Goal: Task Accomplishment & Management: Use online tool/utility

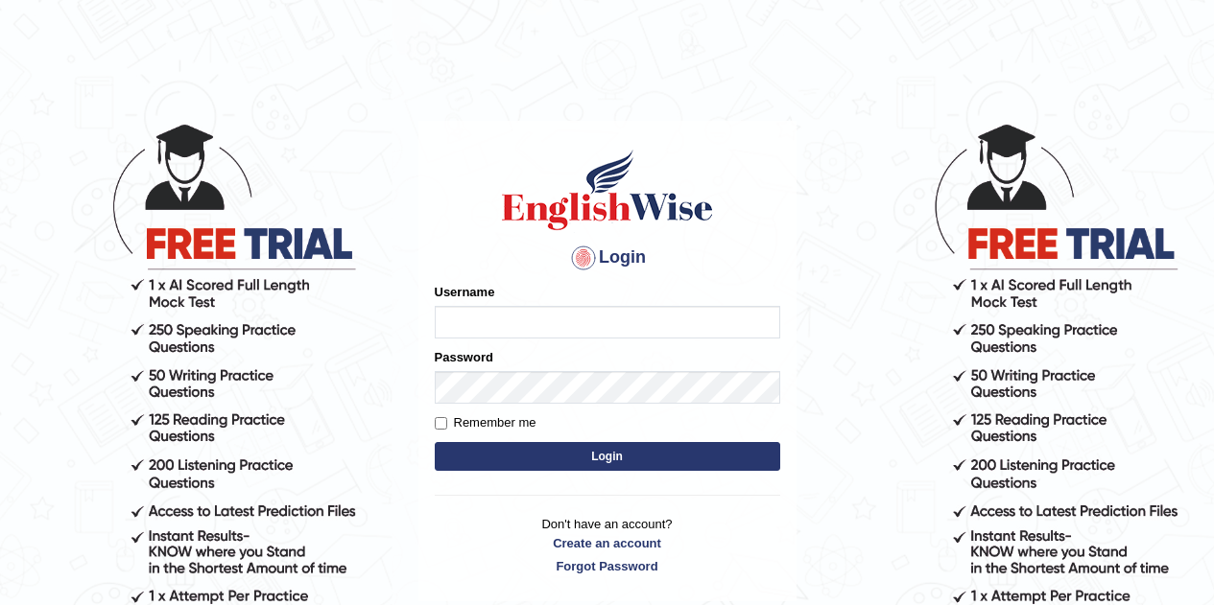
type input "caroline2024"
click at [518, 448] on button "Login" at bounding box center [607, 456] width 345 height 29
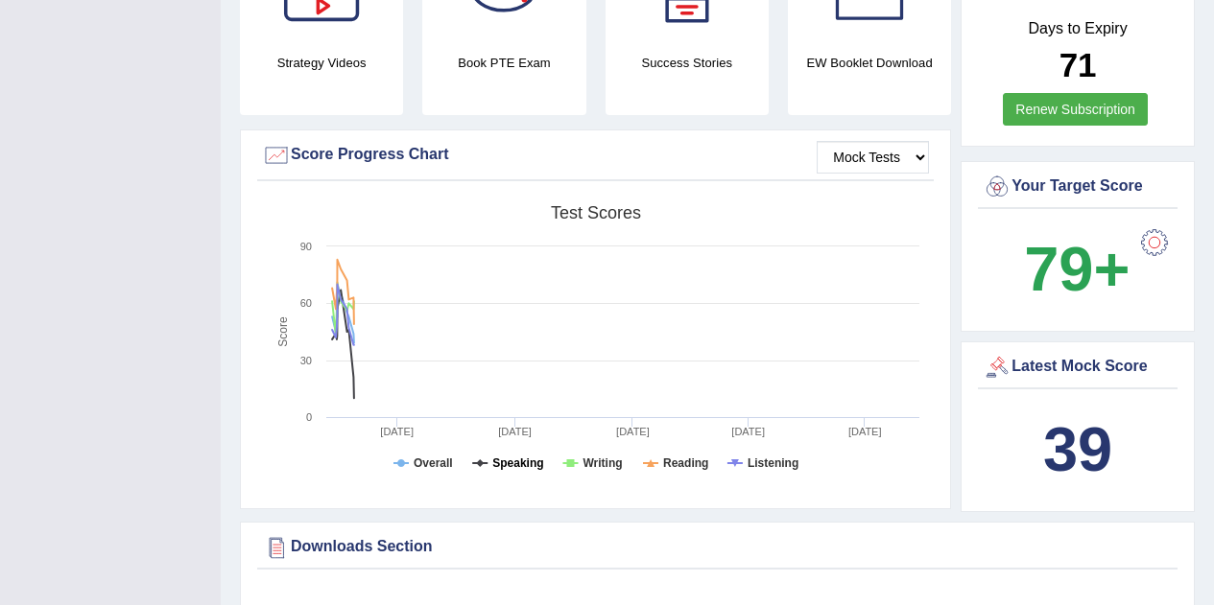
scroll to position [590, 0]
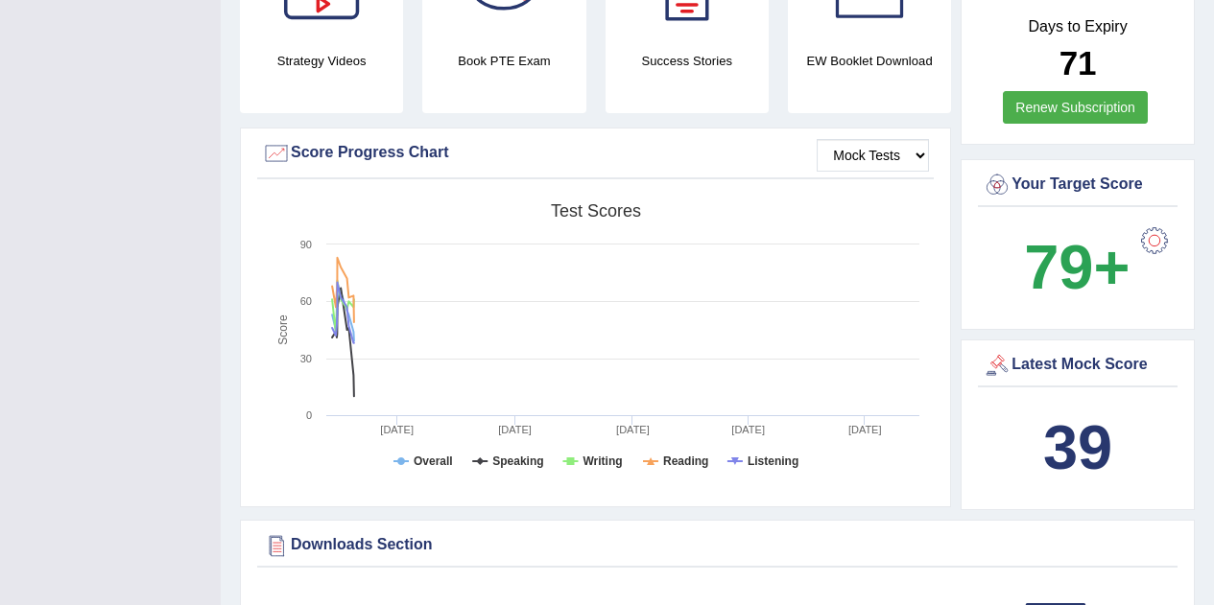
click at [1040, 351] on div "Latest Mock Score" at bounding box center [1078, 365] width 190 height 29
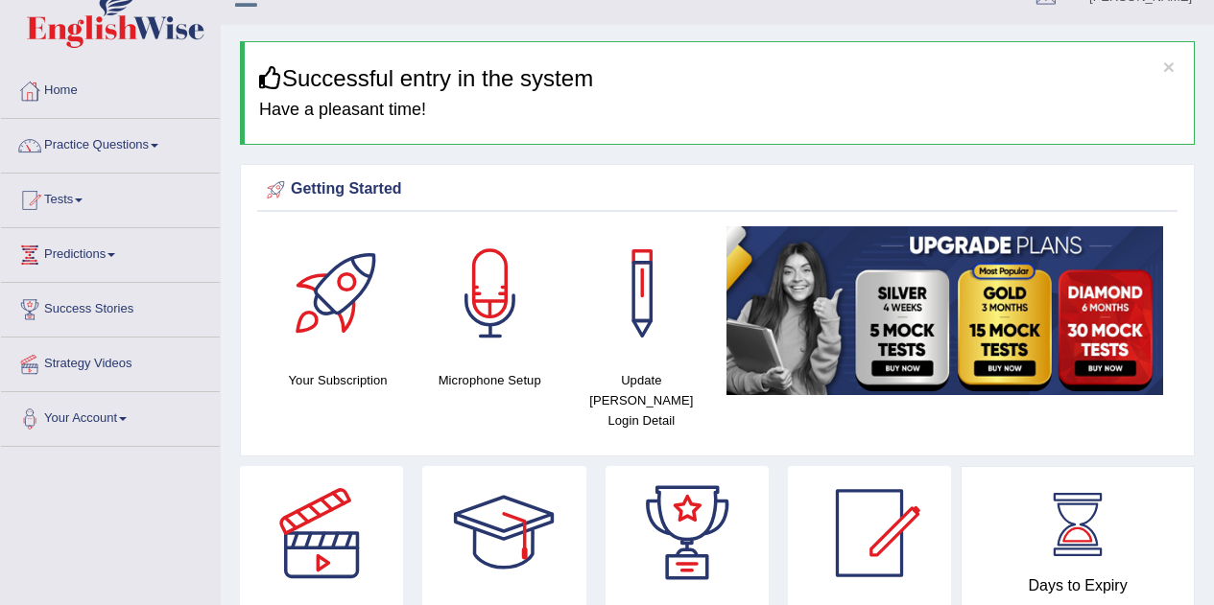
scroll to position [0, 0]
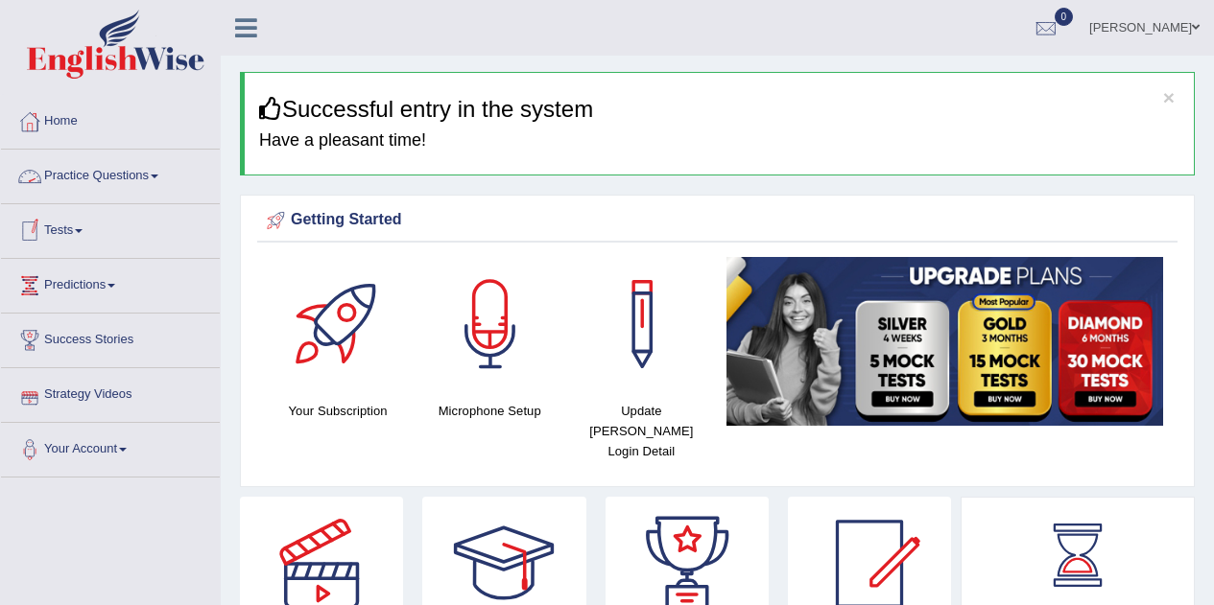
click at [67, 236] on link "Tests" at bounding box center [110, 228] width 219 height 48
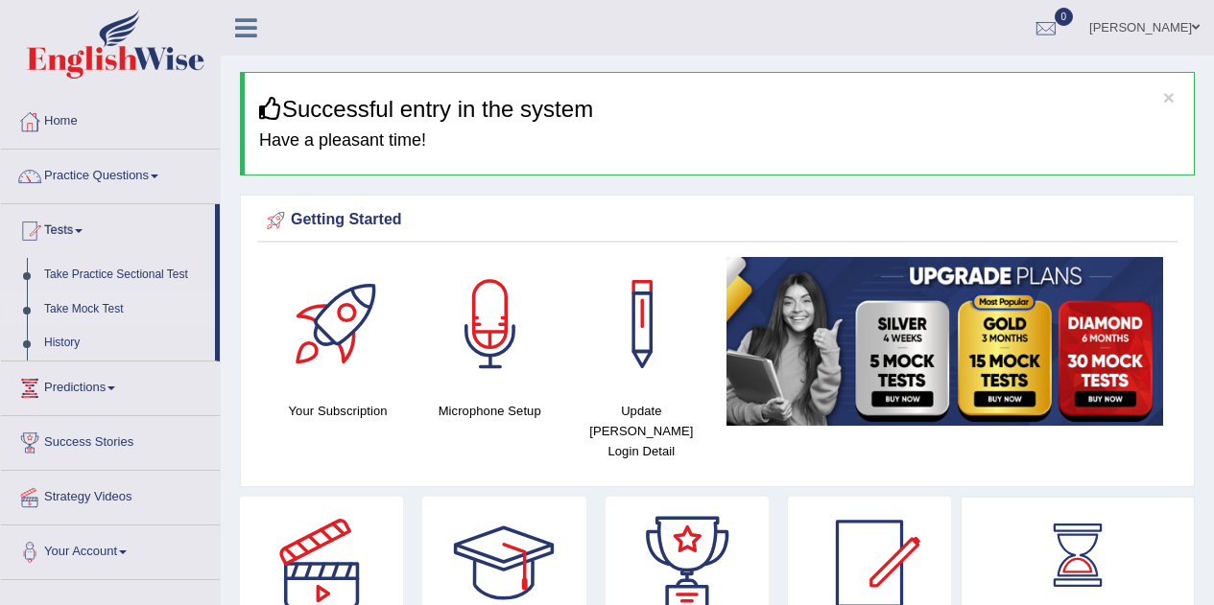
click at [68, 312] on link "Take Mock Test" at bounding box center [125, 310] width 179 height 35
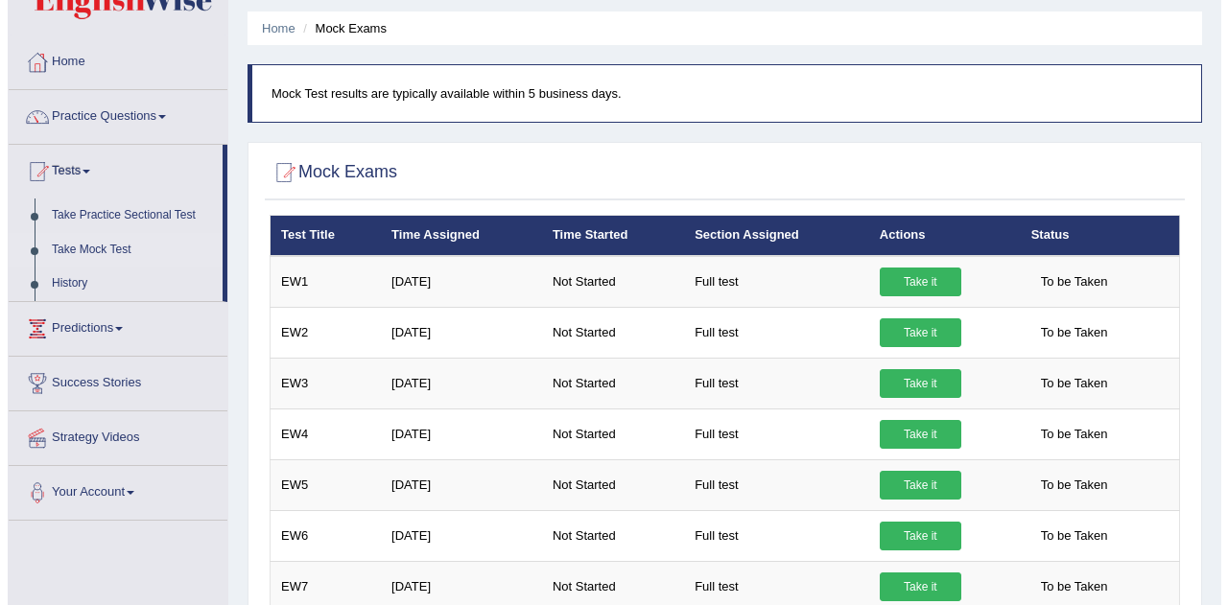
scroll to position [61, 0]
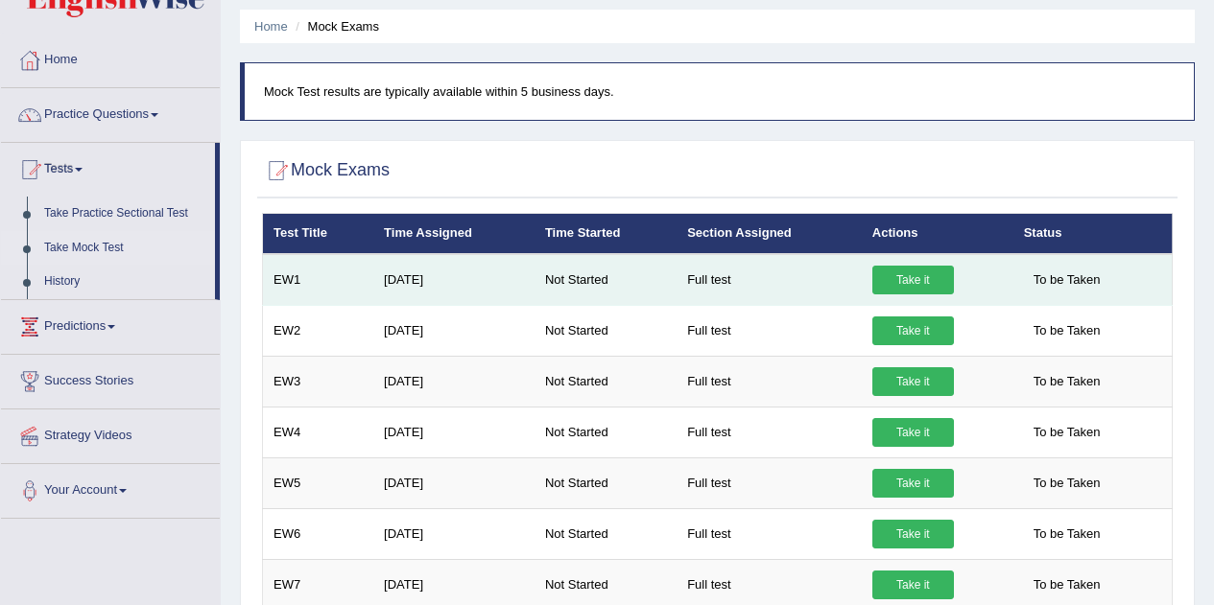
click at [904, 281] on link "Take it" at bounding box center [913, 280] width 82 height 29
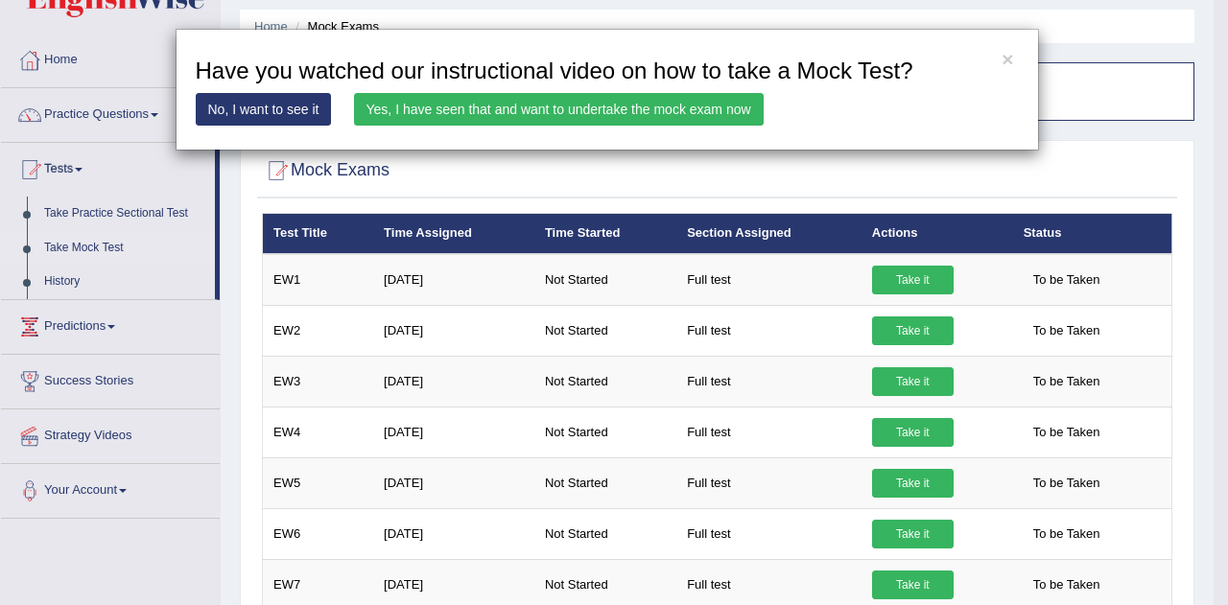
click at [578, 120] on link "Yes, I have seen that and want to undertake the mock exam now" at bounding box center [559, 109] width 410 height 33
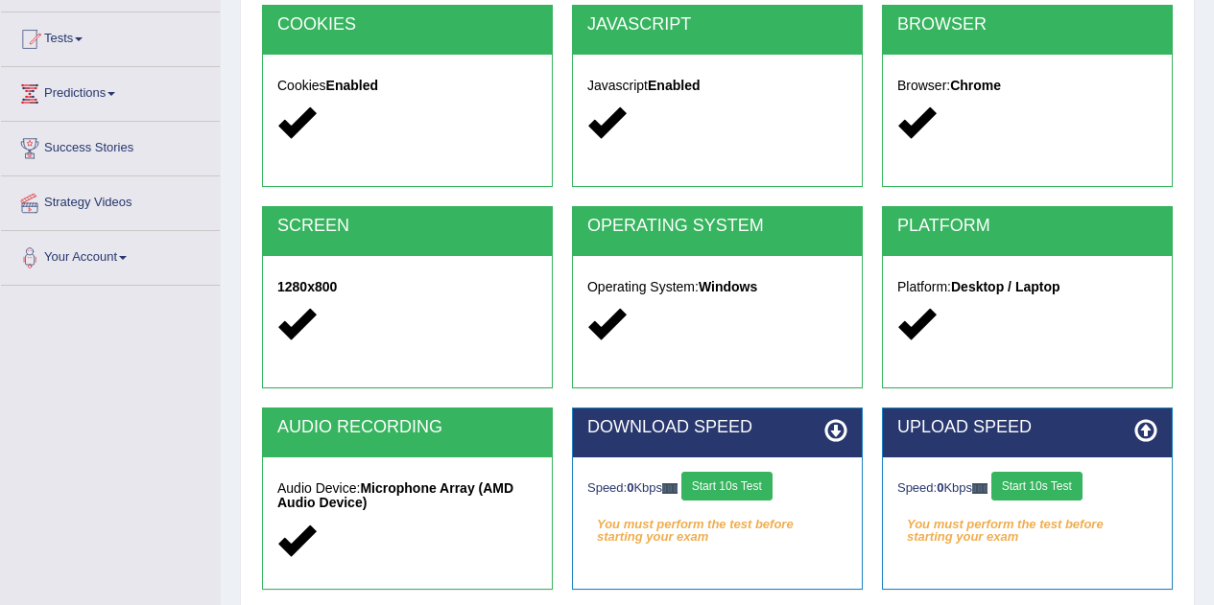
scroll to position [402, 0]
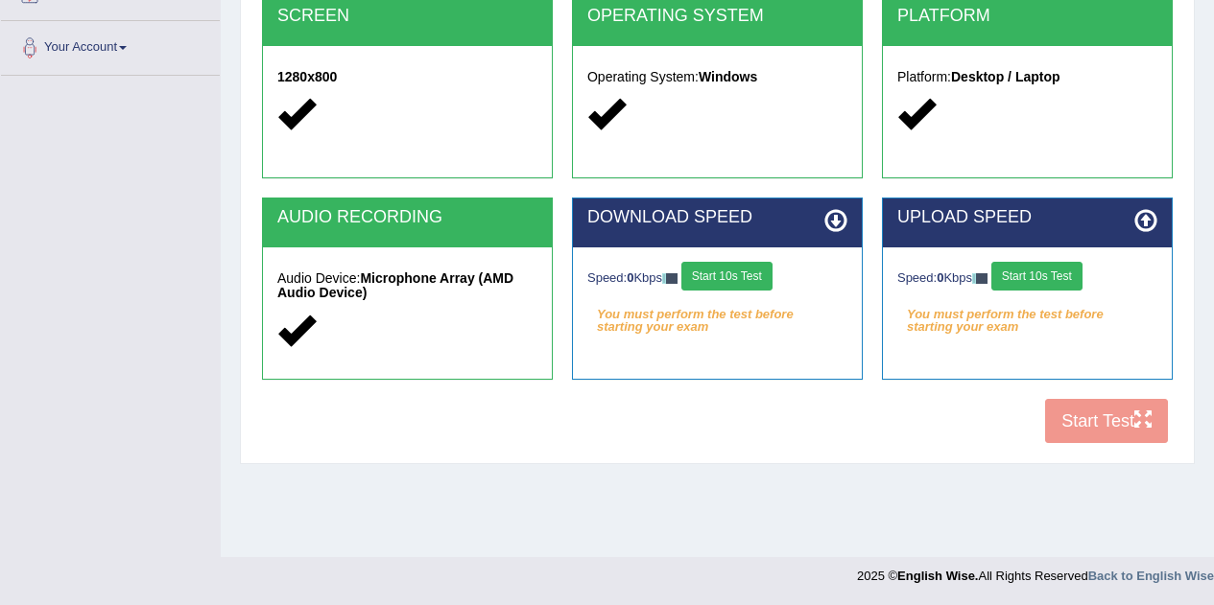
click at [1065, 418] on div "COOKIES Cookies Enabled JAVASCRIPT Javascript Enabled BROWSER Browser: Chrome S…" at bounding box center [717, 124] width 920 height 659
click at [759, 289] on button "Start 10s Test" at bounding box center [726, 276] width 91 height 29
click at [1019, 273] on button "Start 10s Test" at bounding box center [1036, 276] width 91 height 29
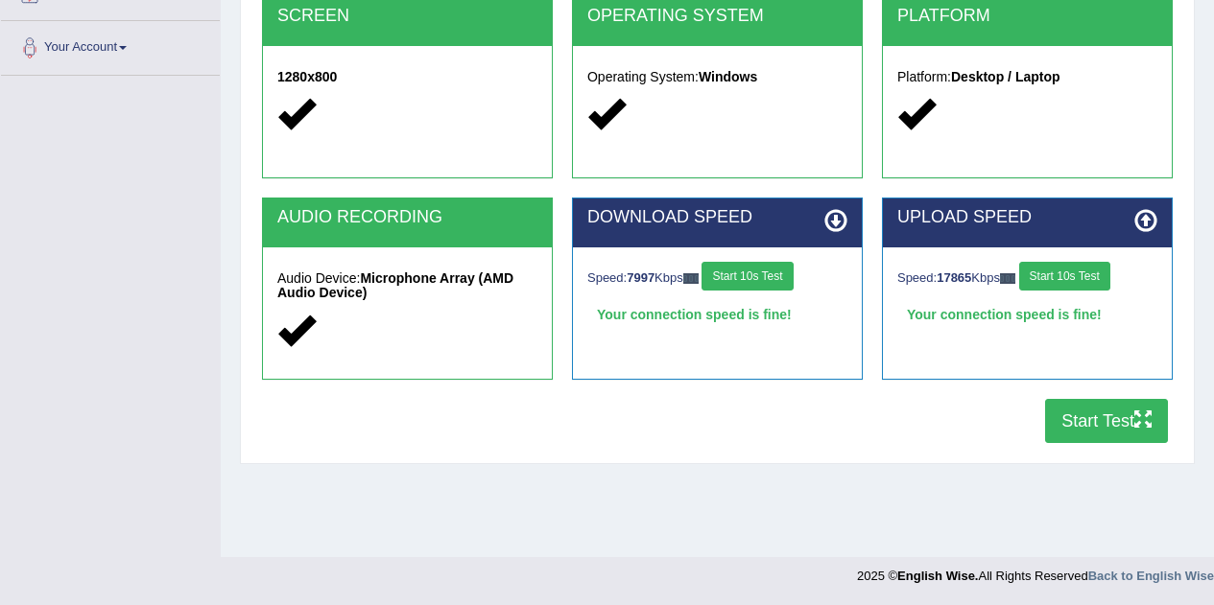
click at [1065, 423] on button "Start Test" at bounding box center [1106, 421] width 123 height 44
